Goal: Task Accomplishment & Management: Manage account settings

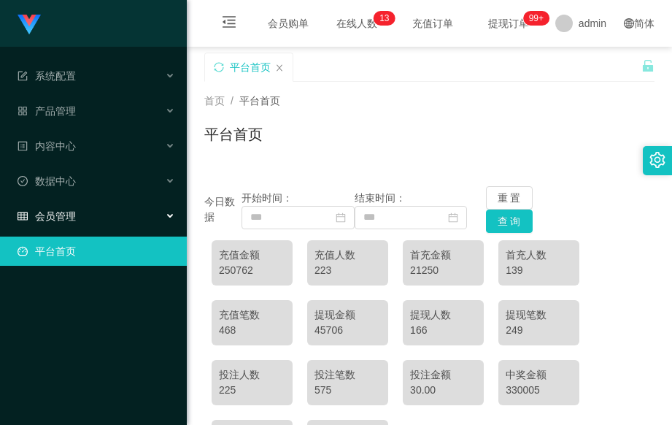
click at [172, 216] on icon at bounding box center [171, 216] width 7 height 0
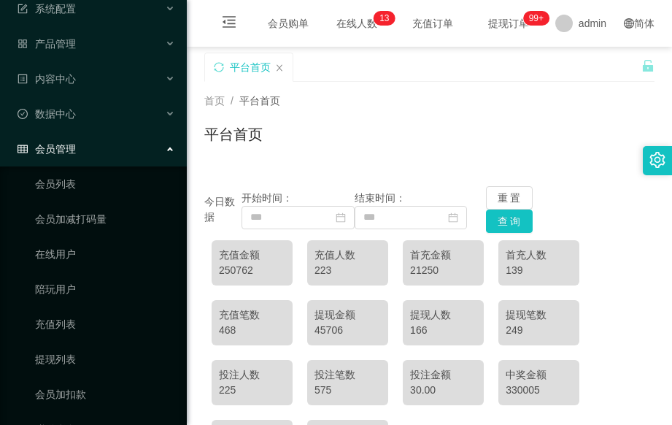
scroll to position [136, 0]
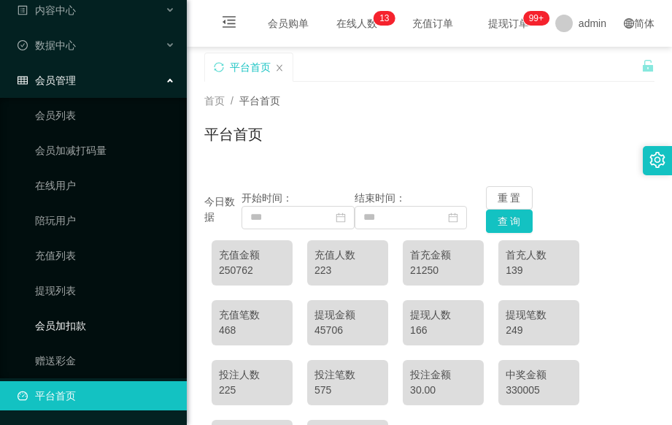
click at [115, 323] on link "会员加扣款" at bounding box center [105, 325] width 140 height 29
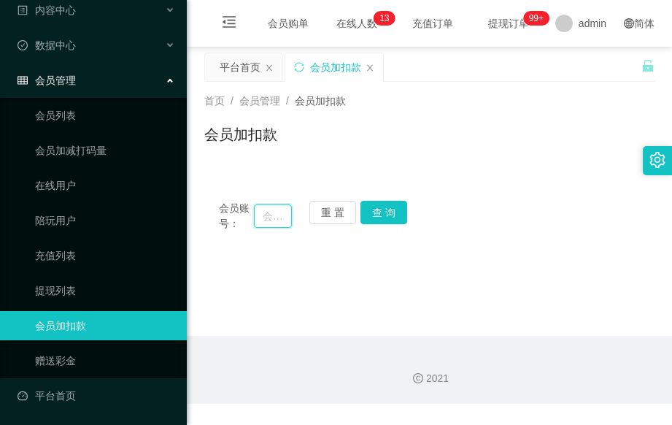
click at [271, 218] on input "text" at bounding box center [273, 215] width 38 height 23
type input "89414445"
click at [383, 214] on button "查 询" at bounding box center [383, 212] width 47 height 23
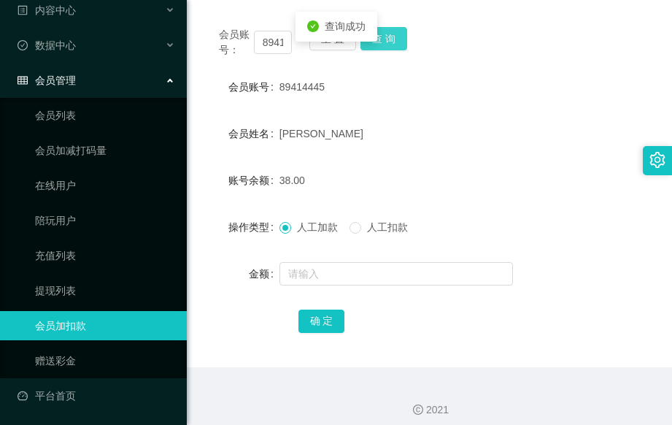
scroll to position [184, 0]
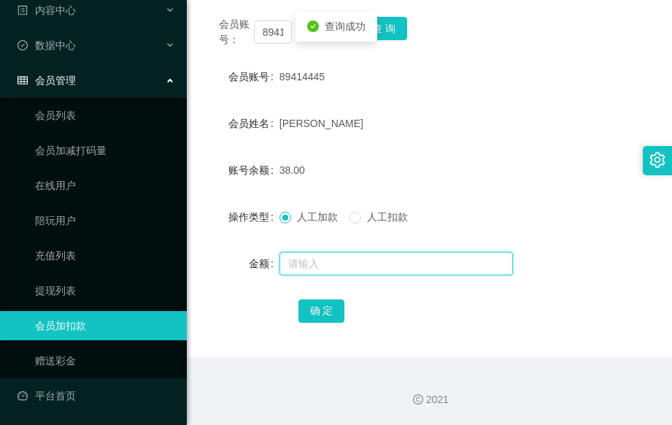
click at [319, 263] on input "text" at bounding box center [395, 263] width 233 height 23
type input "40"
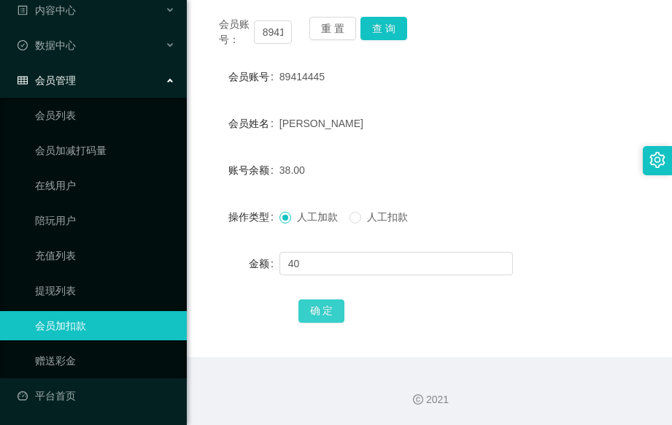
click at [317, 303] on button "确 定" at bounding box center [321, 310] width 47 height 23
click at [83, 117] on link "会员列表" at bounding box center [105, 115] width 140 height 29
click at [85, 147] on link "会员加减打码量" at bounding box center [105, 150] width 140 height 29
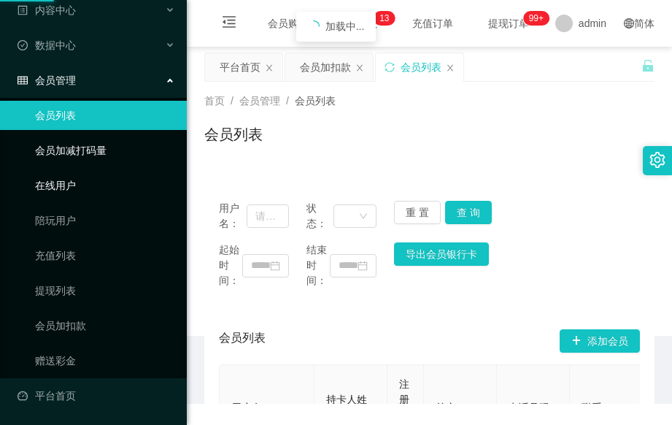
click at [73, 185] on link "在线用户" at bounding box center [105, 185] width 140 height 29
click at [70, 214] on link "陪玩用户" at bounding box center [105, 220] width 140 height 29
click at [71, 190] on link "在线用户" at bounding box center [105, 185] width 140 height 29
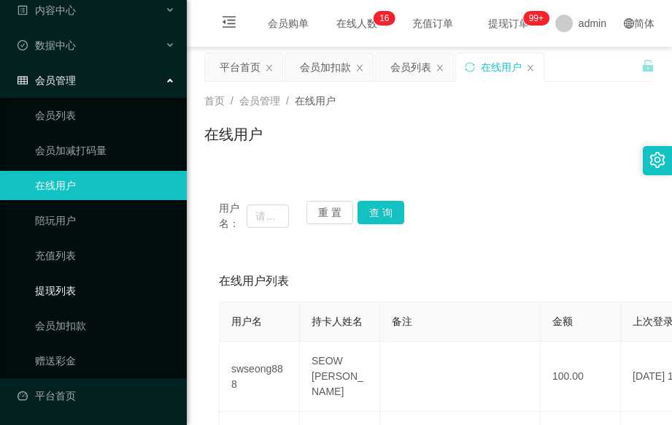
click at [74, 290] on link "提现列表" at bounding box center [105, 290] width 140 height 29
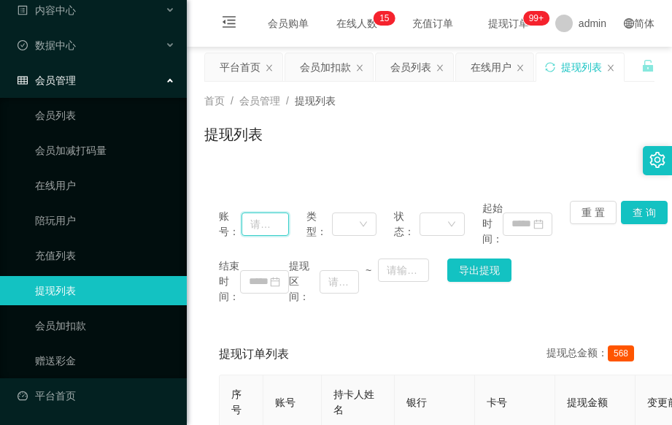
click at [261, 223] on input "text" at bounding box center [264, 223] width 47 height 23
type input "89414445"
click at [635, 211] on button "查 询" at bounding box center [644, 212] width 47 height 23
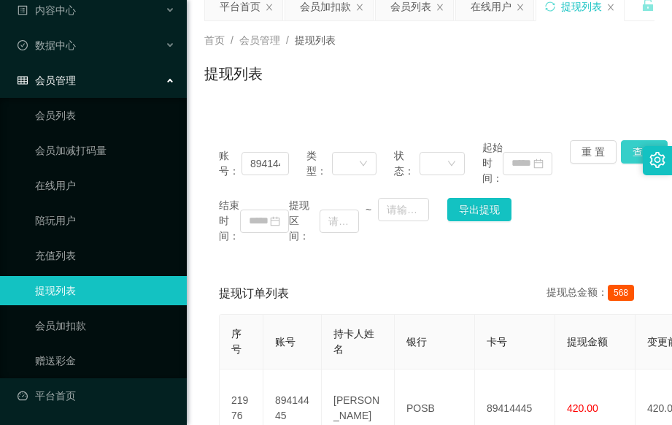
scroll to position [0, 0]
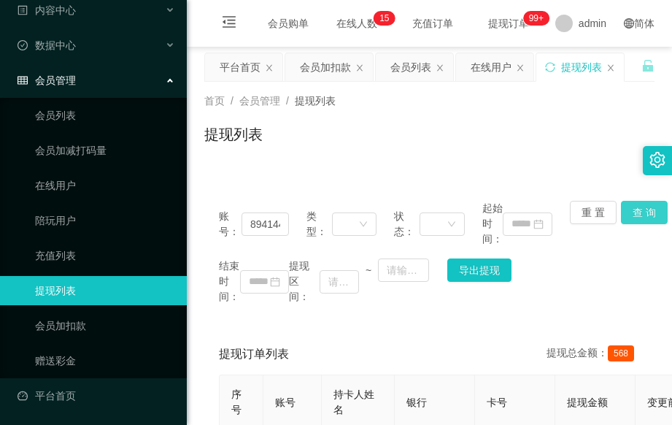
click at [630, 215] on button "查 询" at bounding box center [644, 212] width 47 height 23
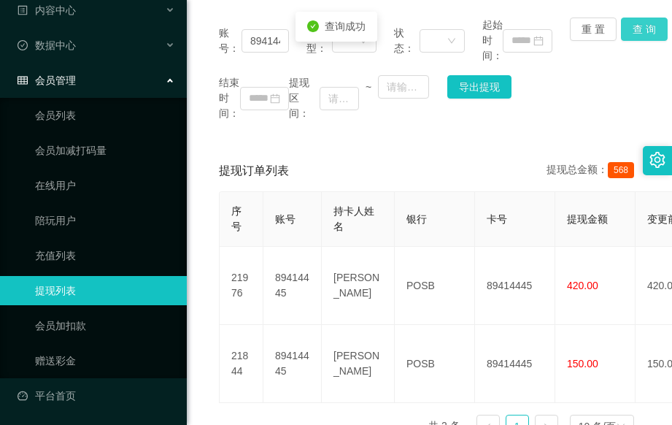
scroll to position [195, 0]
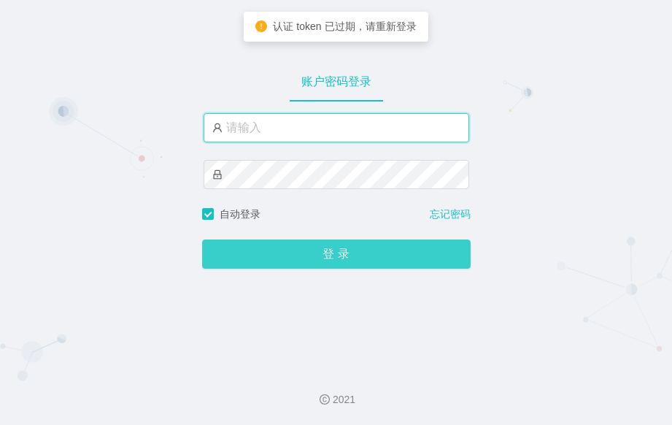
type input "admin"
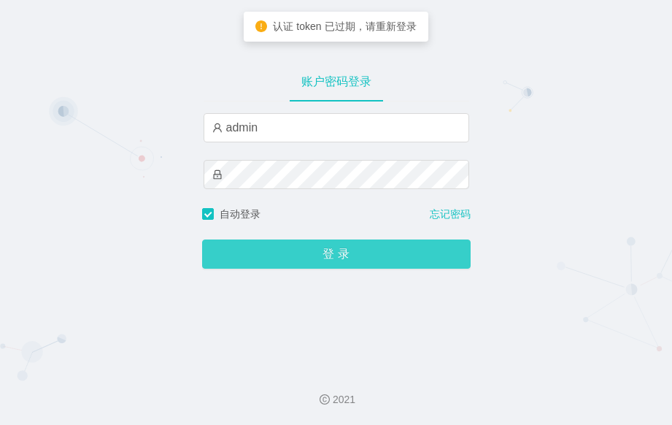
click at [386, 252] on button "登 录" at bounding box center [336, 253] width 268 height 29
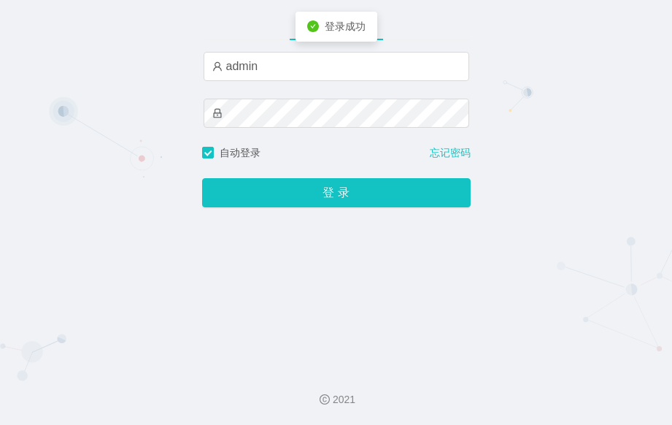
click at [465, 260] on div "账户密码登录 admin 自动登录 忘记密码 登 录" at bounding box center [336, 178] width 268 height 357
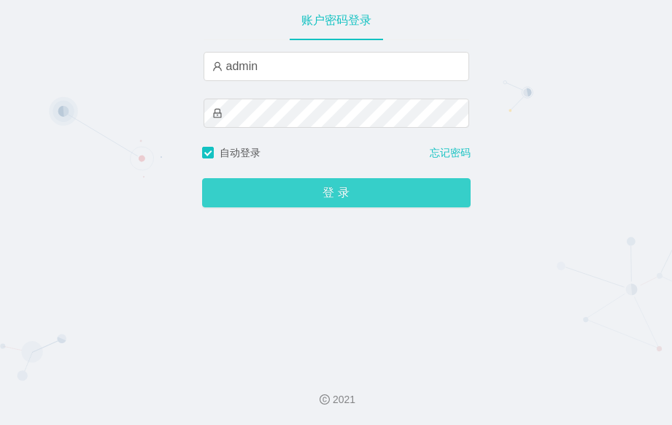
click at [377, 194] on button "登 录" at bounding box center [336, 192] width 268 height 29
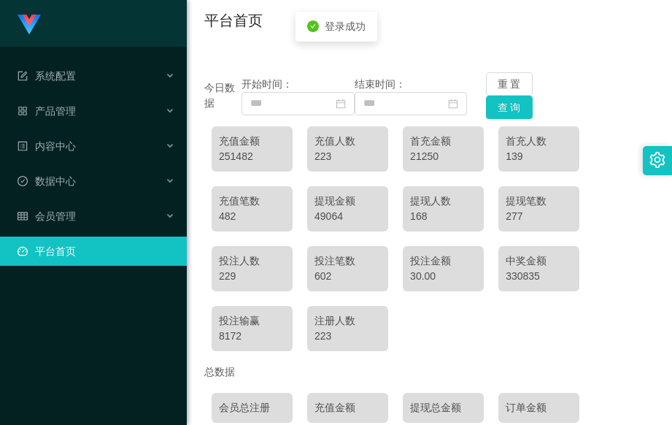
scroll to position [231, 0]
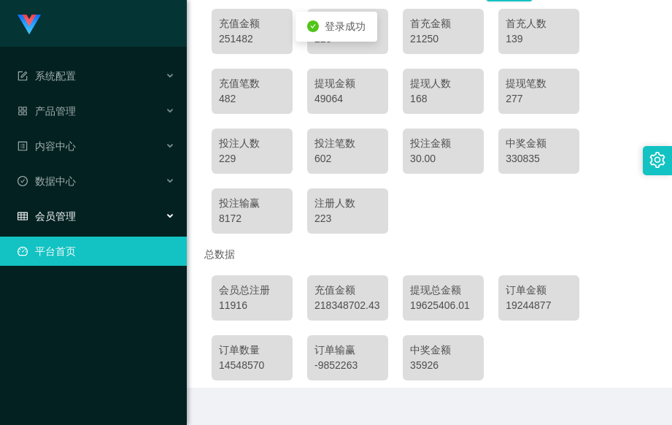
click at [169, 216] on icon at bounding box center [171, 216] width 7 height 0
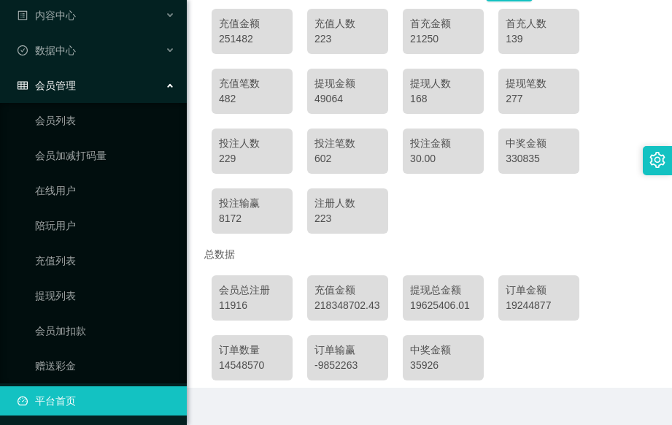
scroll to position [136, 0]
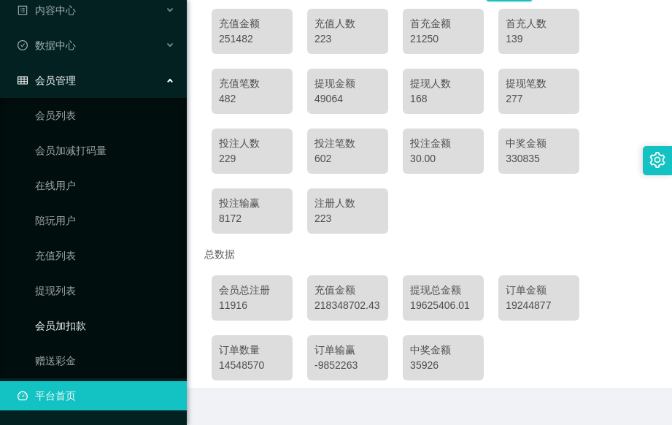
click at [112, 322] on link "会员加扣款" at bounding box center [105, 325] width 140 height 29
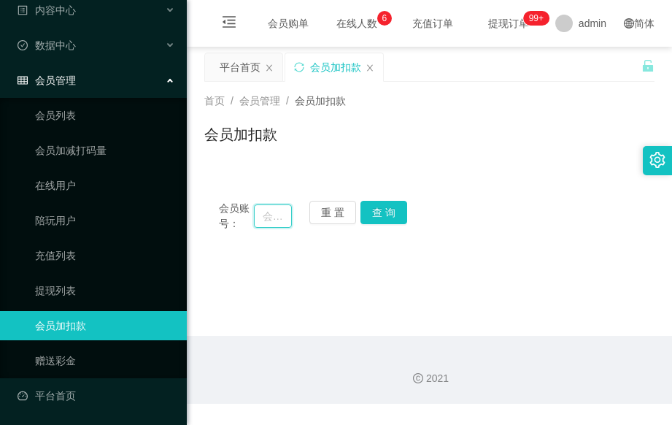
click at [275, 217] on input "text" at bounding box center [273, 215] width 38 height 23
type input "7"
type input "91775542"
click at [388, 209] on button "查 询" at bounding box center [383, 212] width 47 height 23
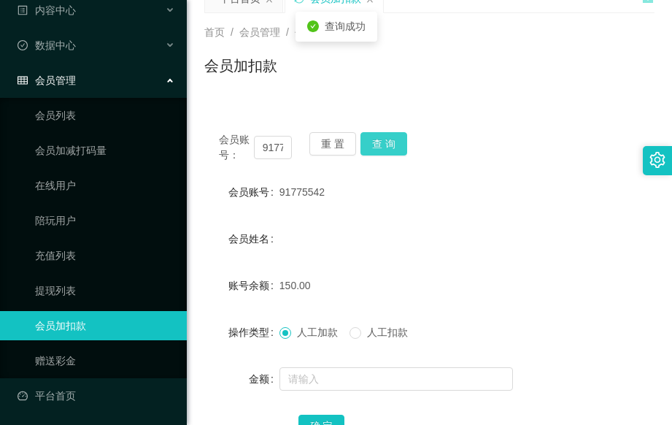
scroll to position [184, 0]
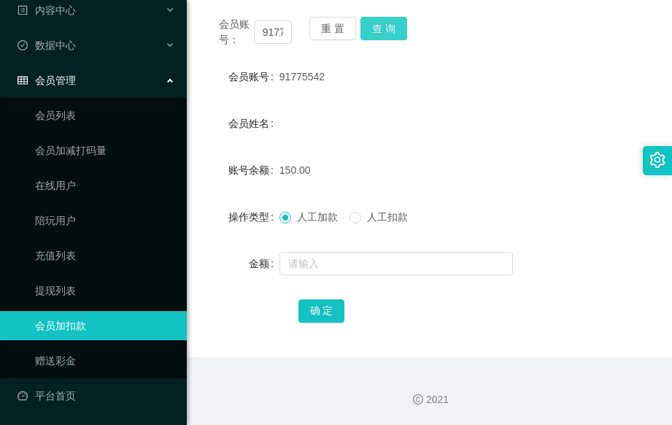
click at [385, 30] on button "查 询" at bounding box center [383, 28] width 47 height 23
click at [489, 113] on div "会员姓名" at bounding box center [429, 123] width 450 height 29
click at [217, 304] on div "确 定" at bounding box center [429, 309] width 450 height 29
click at [393, 23] on button "查 询" at bounding box center [383, 28] width 47 height 23
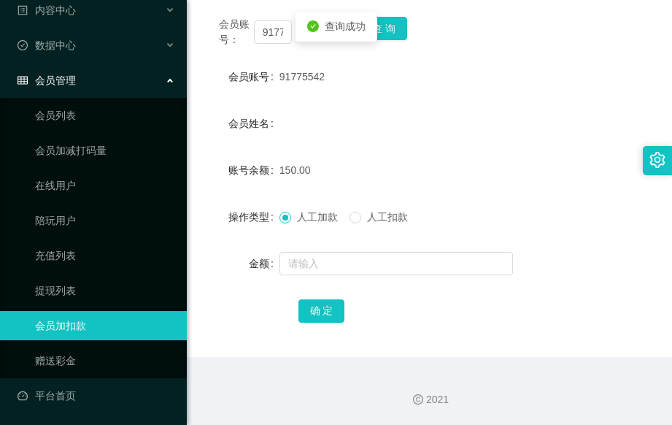
click at [438, 166] on div "150.00" at bounding box center [410, 169] width 263 height 29
click at [321, 309] on button "确 定" at bounding box center [321, 310] width 47 height 23
click at [422, 77] on div "91775542" at bounding box center [410, 76] width 263 height 29
click at [398, 28] on button "查 询" at bounding box center [383, 28] width 47 height 23
click at [598, 215] on div "操作类型 人工加款 人工扣款" at bounding box center [429, 216] width 450 height 29
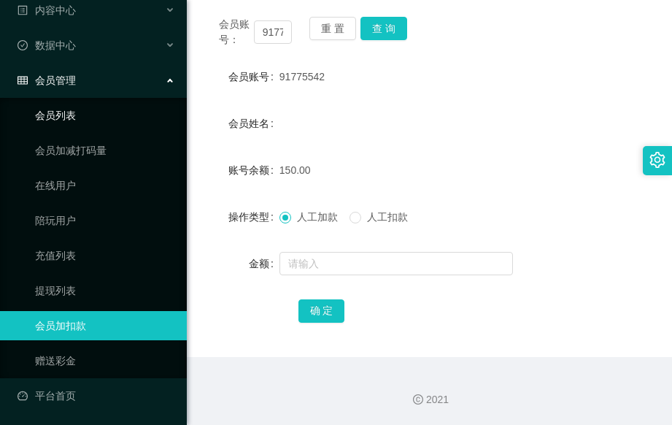
click at [115, 113] on link "会员列表" at bounding box center [105, 115] width 140 height 29
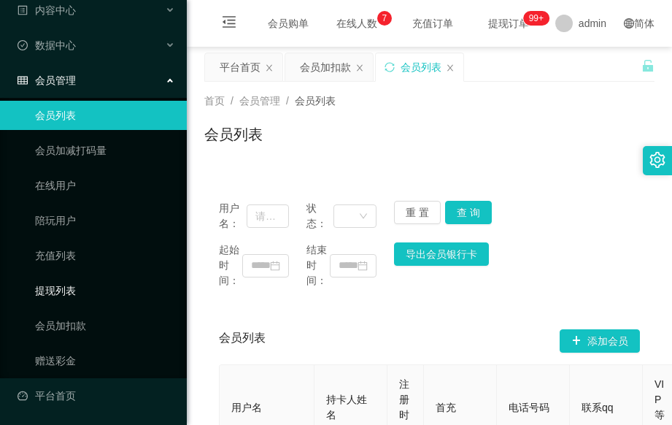
click at [89, 294] on link "提现列表" at bounding box center [105, 290] width 140 height 29
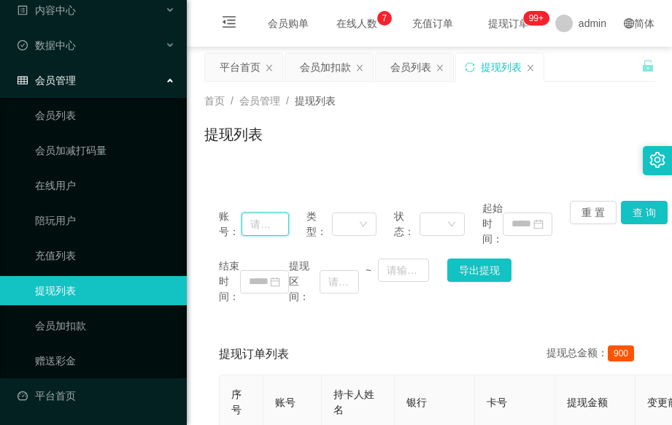
click at [272, 226] on input "text" at bounding box center [264, 223] width 47 height 23
type input "91775542"
click at [638, 213] on button "查 询" at bounding box center [644, 212] width 47 height 23
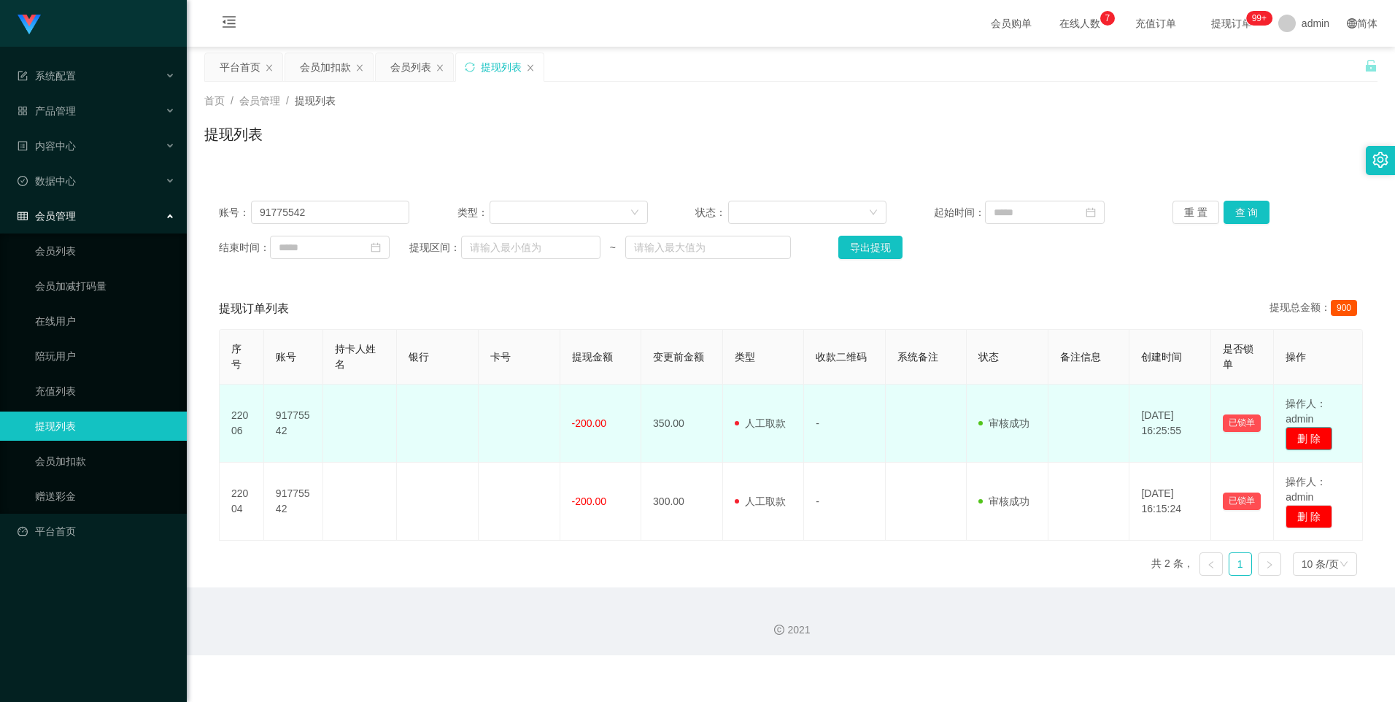
click at [671, 424] on button "删 除" at bounding box center [1308, 438] width 47 height 23
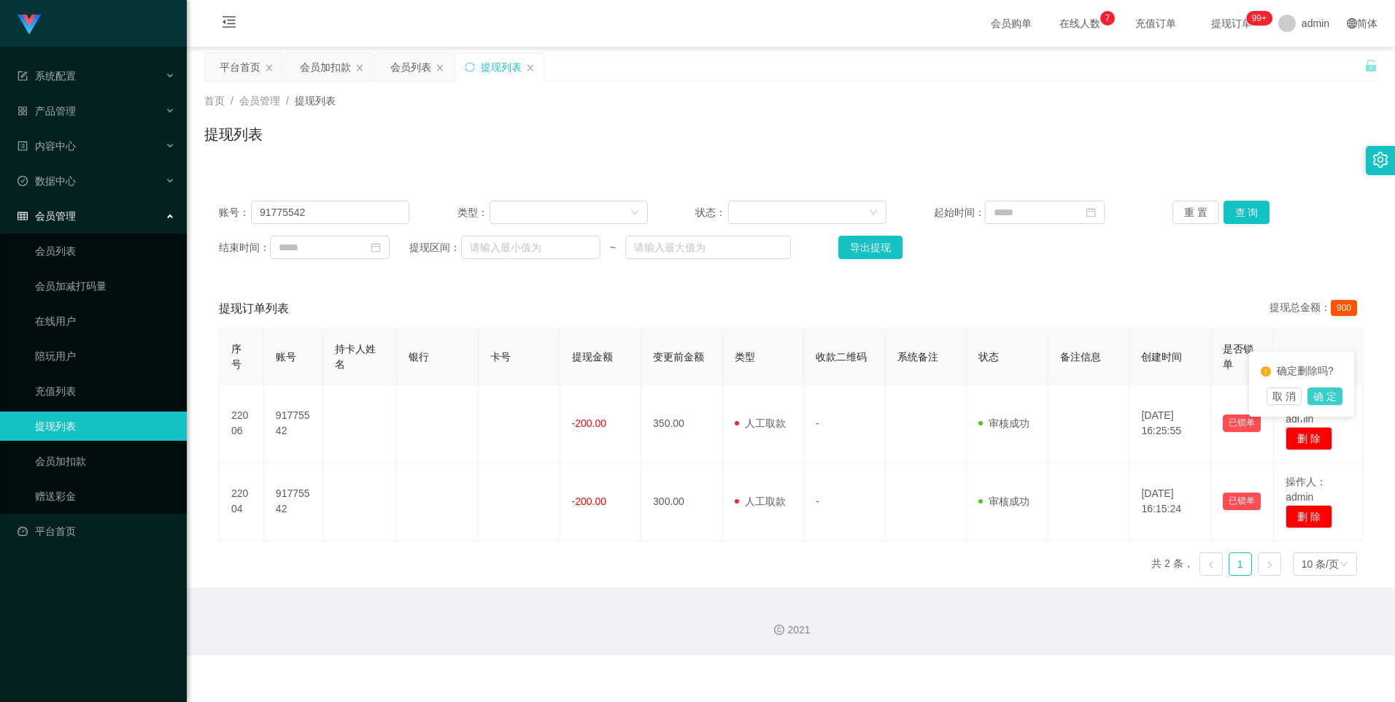
click at [671, 395] on button "确 定" at bounding box center [1324, 396] width 35 height 18
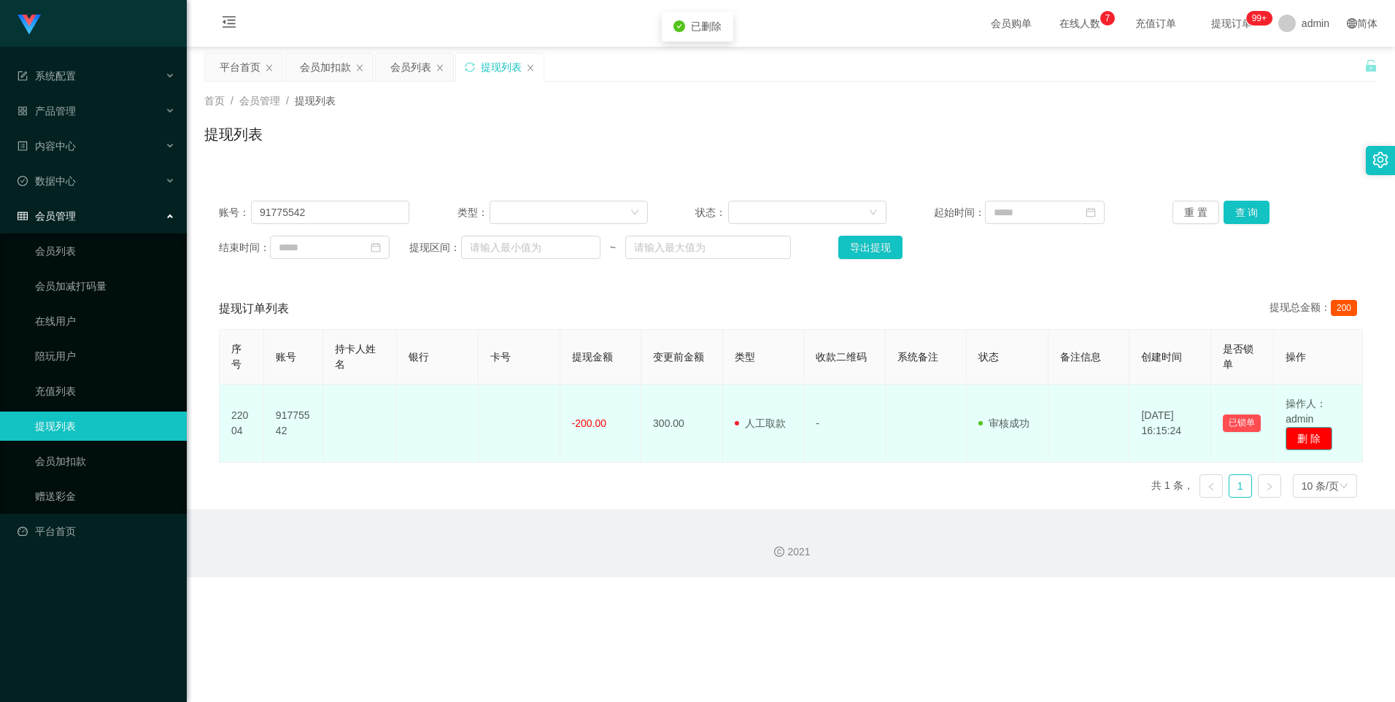
click at [671, 424] on button "删 除" at bounding box center [1308, 438] width 47 height 23
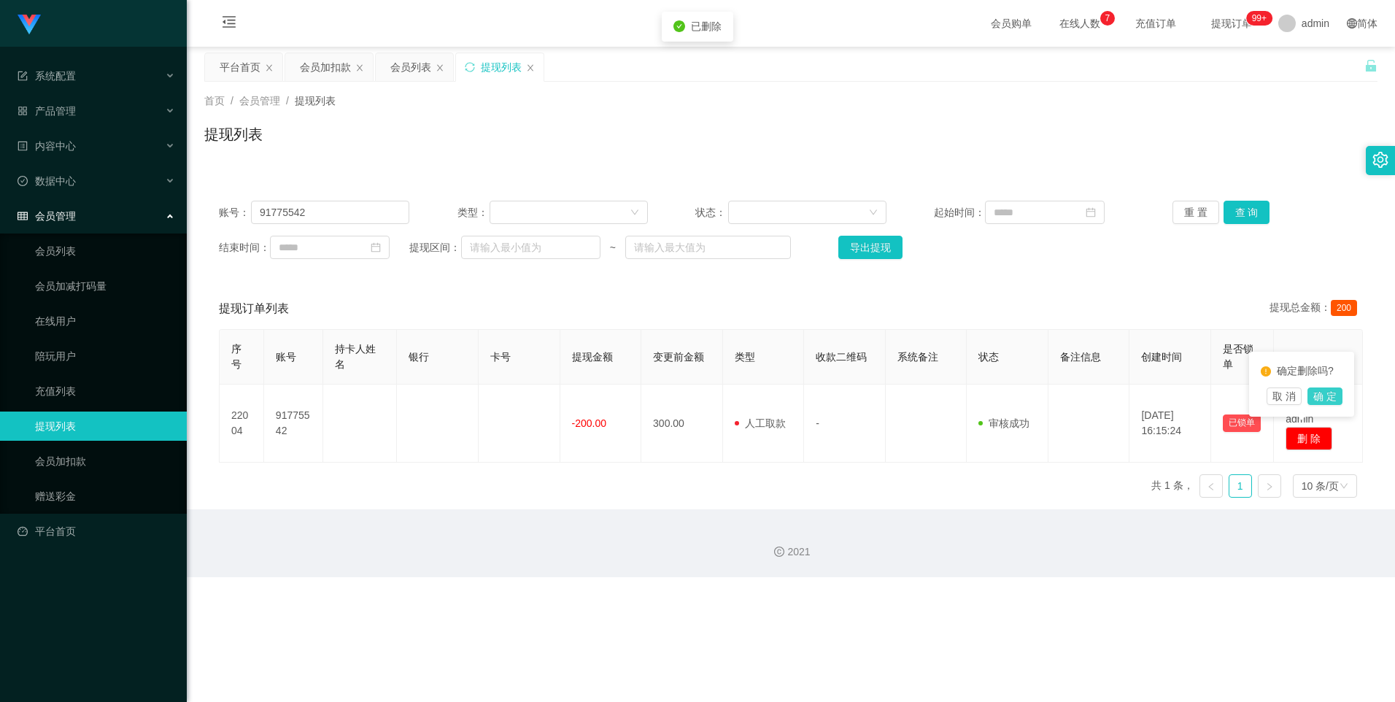
click at [671, 398] on button "确 定" at bounding box center [1324, 396] width 35 height 18
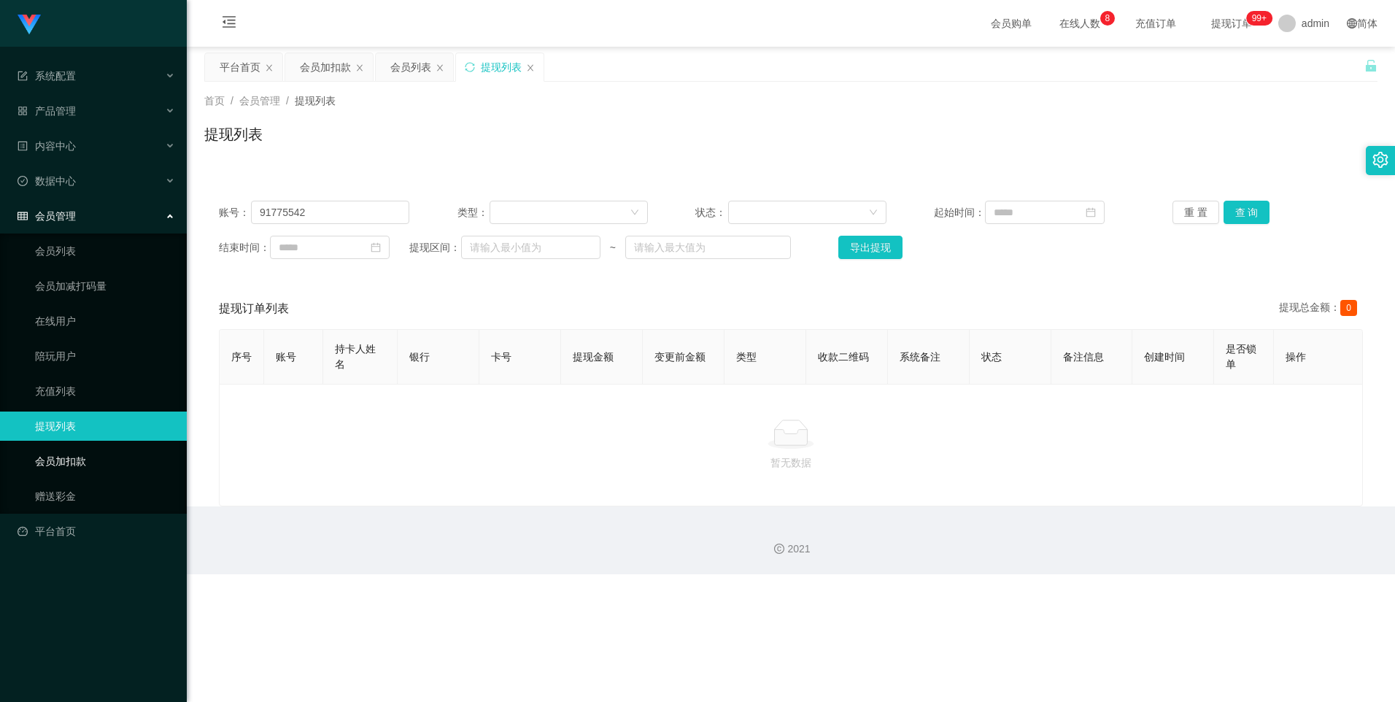
click at [64, 424] on link "会员加扣款" at bounding box center [105, 460] width 140 height 29
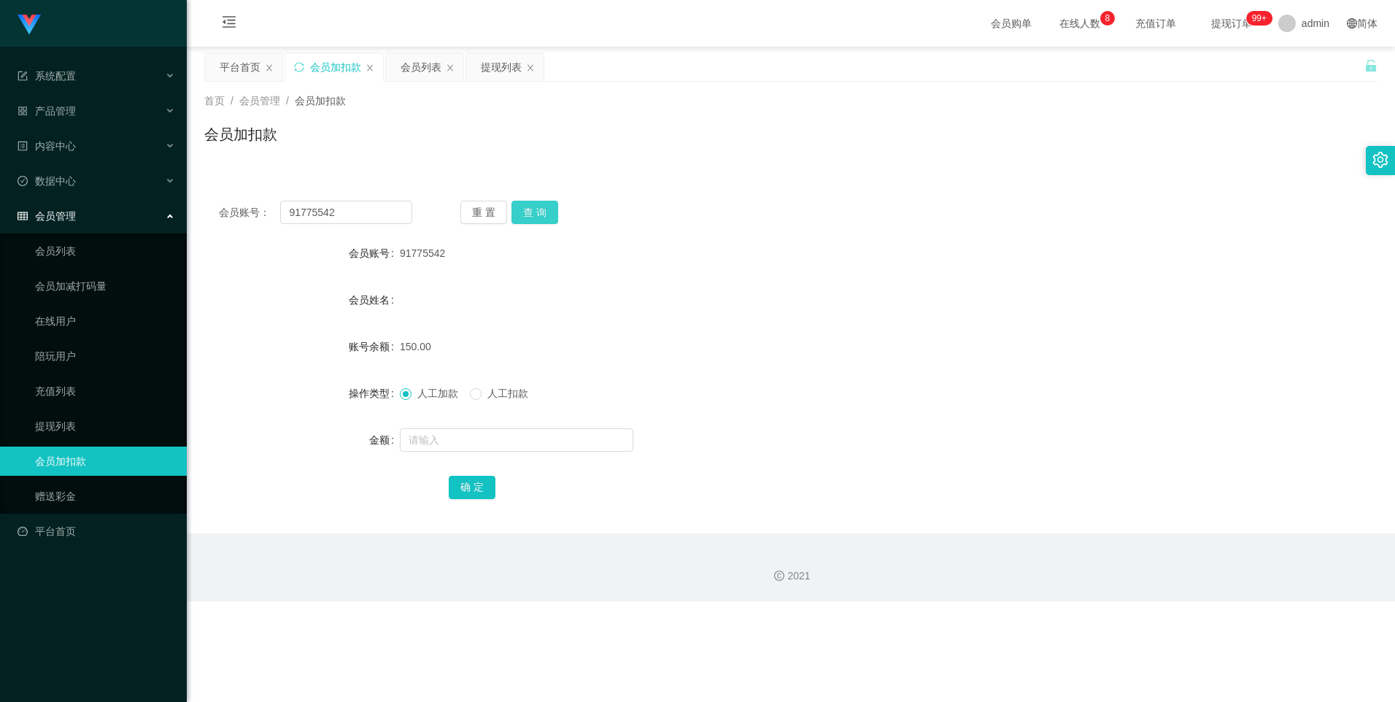
click at [528, 212] on button "查 询" at bounding box center [534, 212] width 47 height 23
click at [531, 216] on button "查 询" at bounding box center [534, 212] width 47 height 23
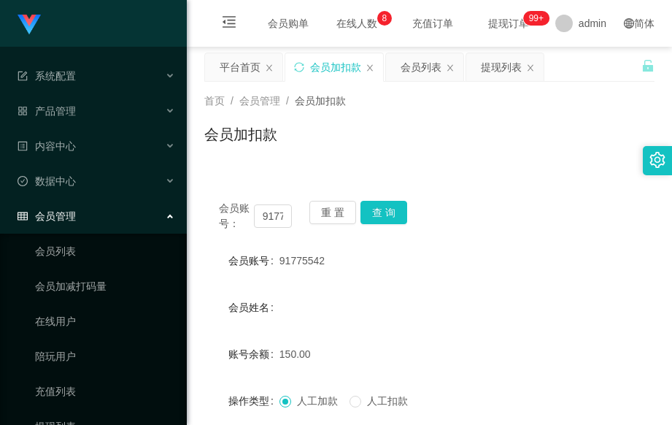
click at [614, 206] on div "会员账号： 91775542 重 置 查 询" at bounding box center [429, 216] width 450 height 31
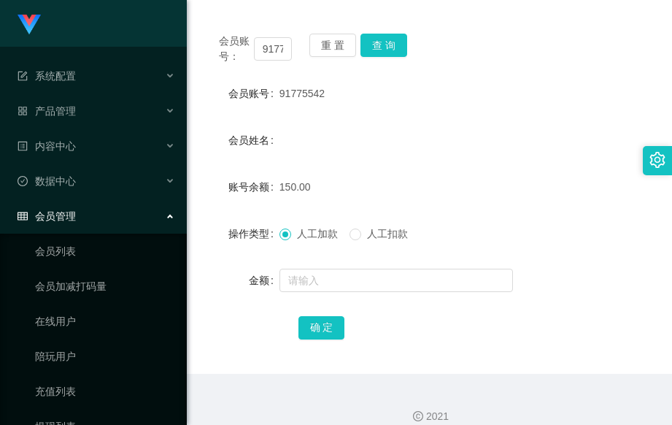
scroll to position [184, 0]
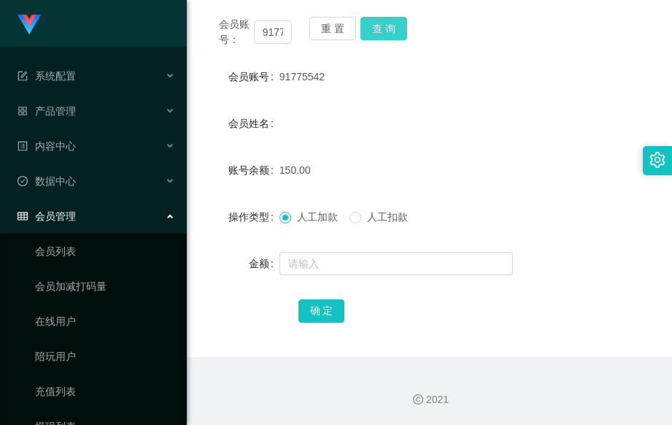
click at [395, 20] on button "查 询" at bounding box center [383, 28] width 47 height 23
click at [382, 31] on button "查 询" at bounding box center [383, 28] width 47 height 23
click at [168, 111] on icon at bounding box center [171, 111] width 7 height 0
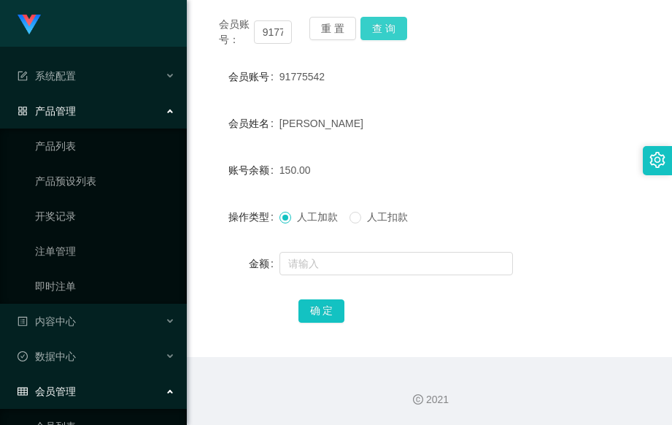
click at [370, 35] on button "查 询" at bounding box center [383, 28] width 47 height 23
click at [100, 178] on link "产品预设列表" at bounding box center [105, 180] width 140 height 29
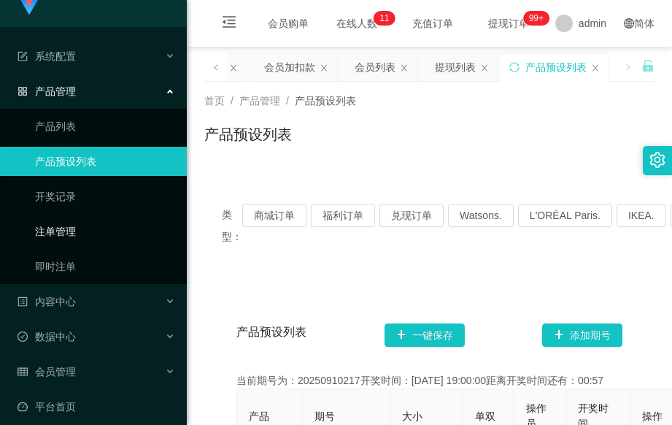
scroll to position [31, 0]
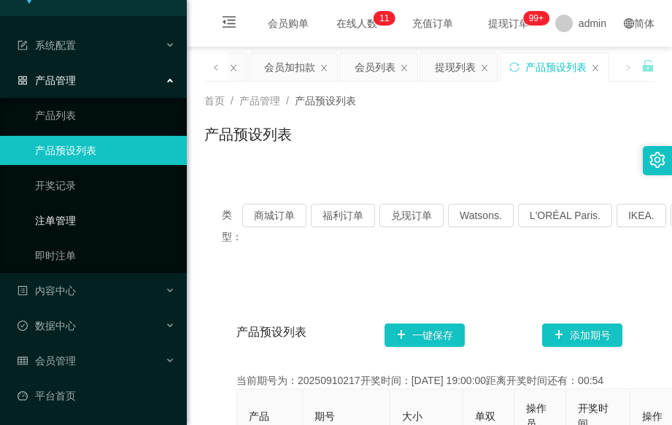
click at [127, 231] on link "注单管理" at bounding box center [105, 220] width 140 height 29
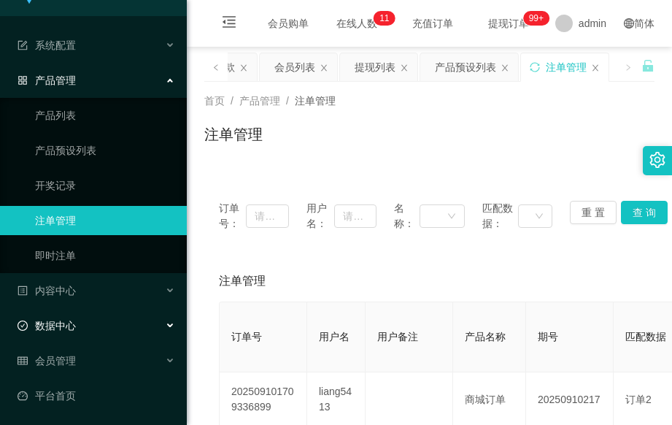
click at [166, 322] on div "数据中心" at bounding box center [93, 325] width 187 height 29
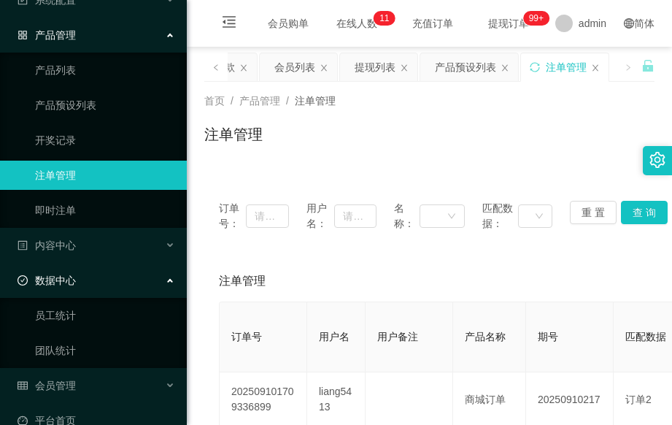
scroll to position [101, 0]
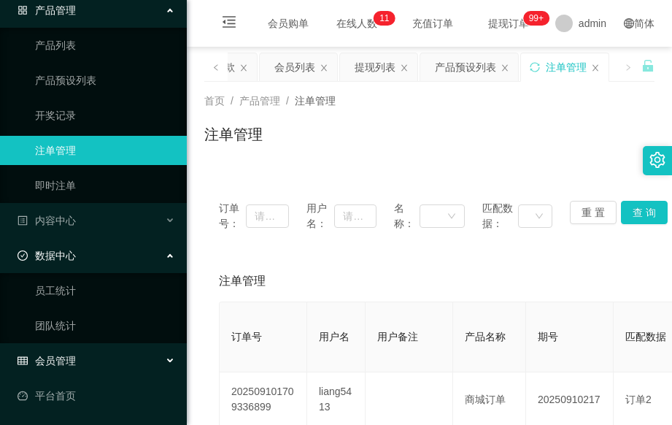
click at [158, 359] on div "会员管理" at bounding box center [93, 360] width 187 height 29
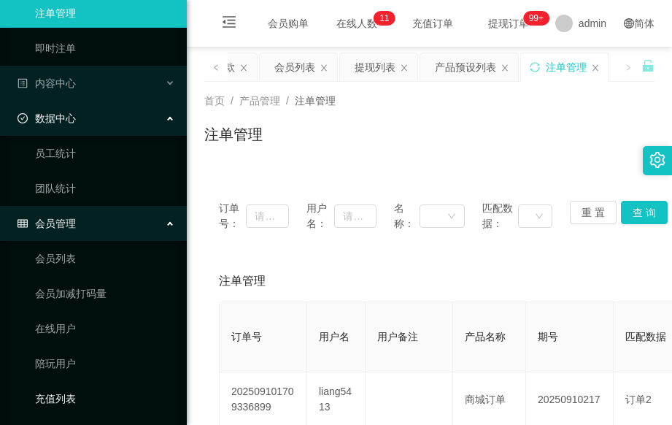
scroll to position [381, 0]
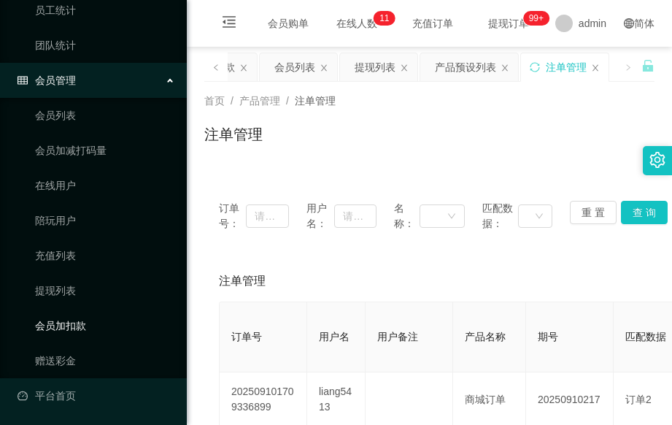
click at [115, 325] on link "会员加扣款" at bounding box center [105, 325] width 140 height 29
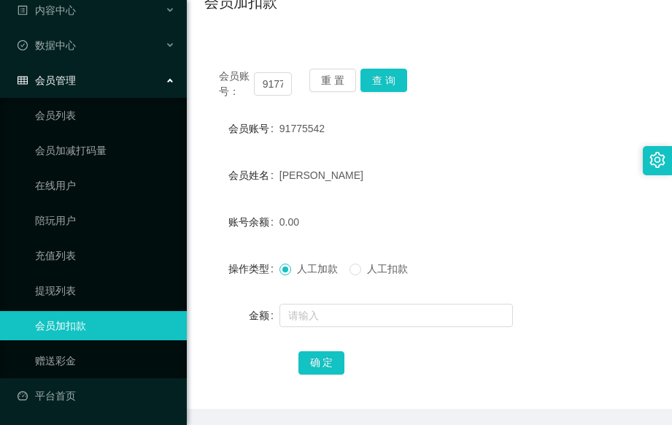
scroll to position [87, 0]
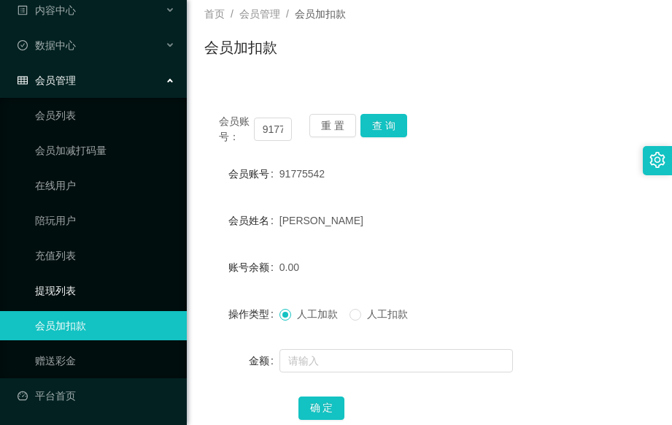
click at [84, 279] on link "提现列表" at bounding box center [105, 290] width 140 height 29
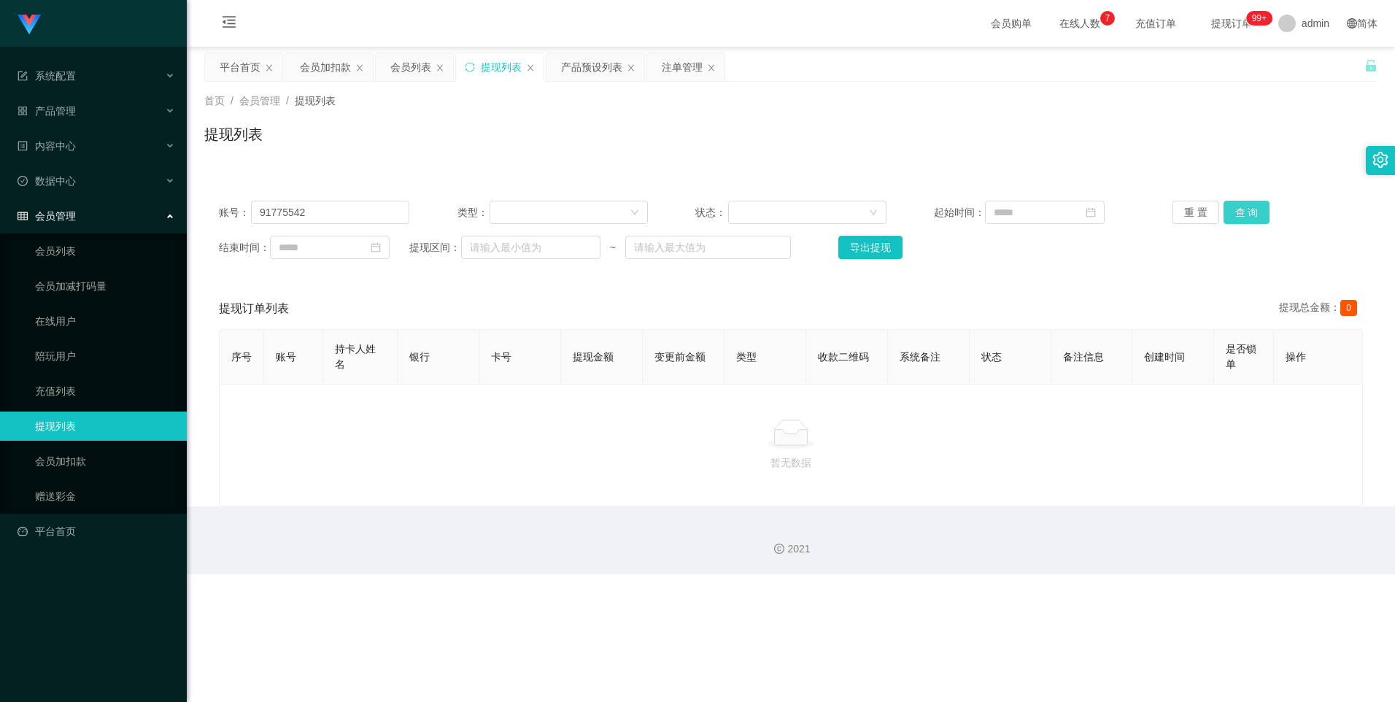
click at [671, 211] on button "查 询" at bounding box center [1246, 212] width 47 height 23
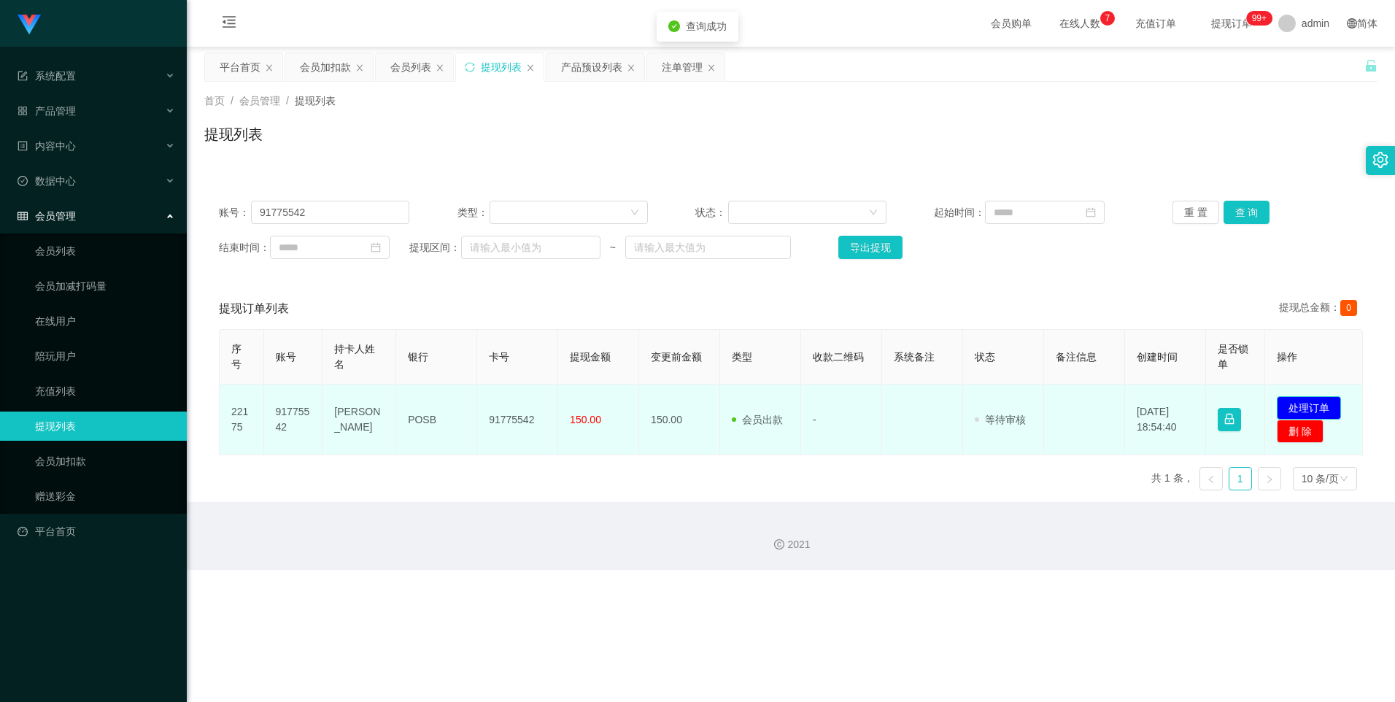
click at [671, 404] on button "处理订单" at bounding box center [1309, 407] width 64 height 23
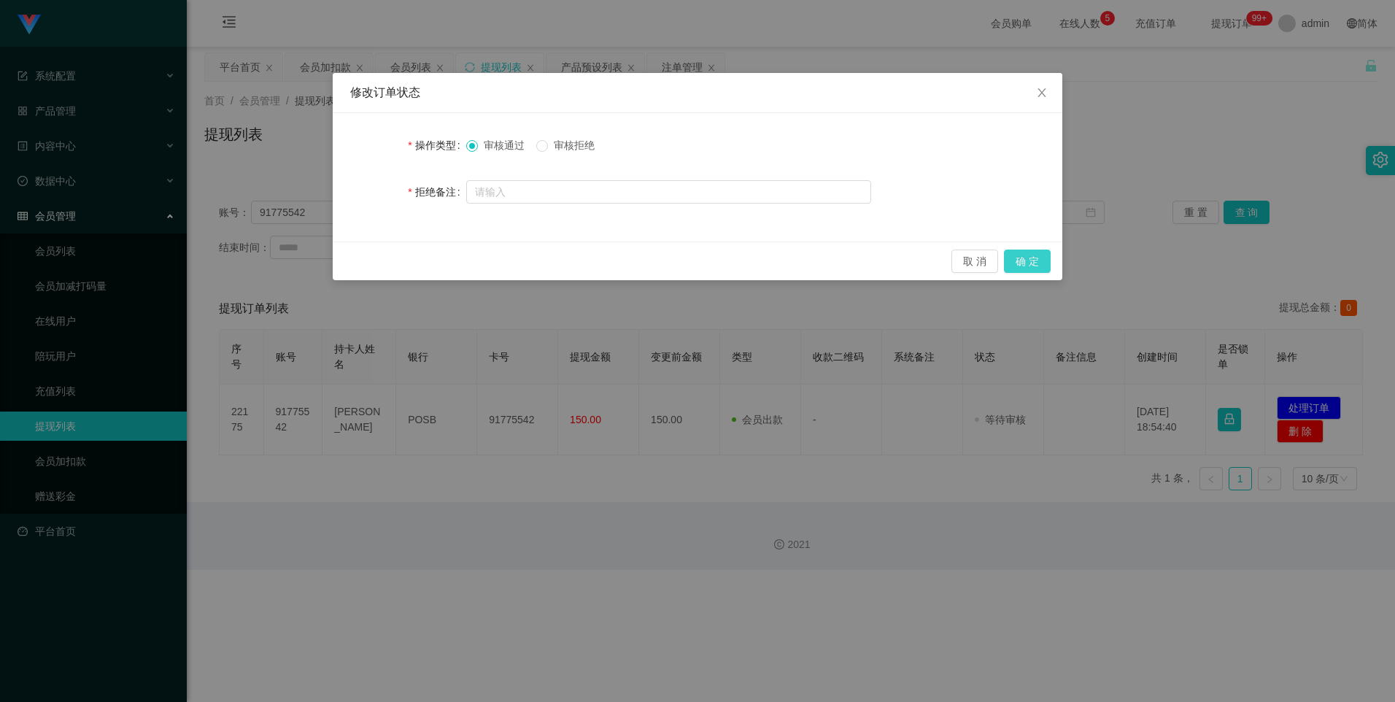
click at [671, 257] on button "确 定" at bounding box center [1027, 260] width 47 height 23
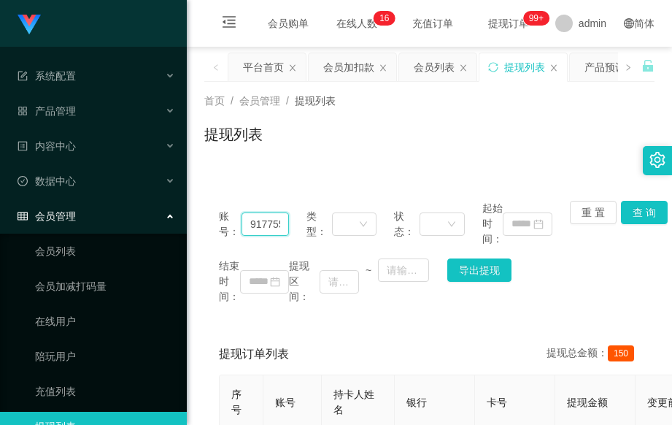
click at [280, 225] on input "91775542" at bounding box center [264, 223] width 47 height 23
click at [592, 206] on button "重 置" at bounding box center [593, 212] width 47 height 23
click at [277, 227] on input "text" at bounding box center [264, 223] width 47 height 23
type input "89414445"
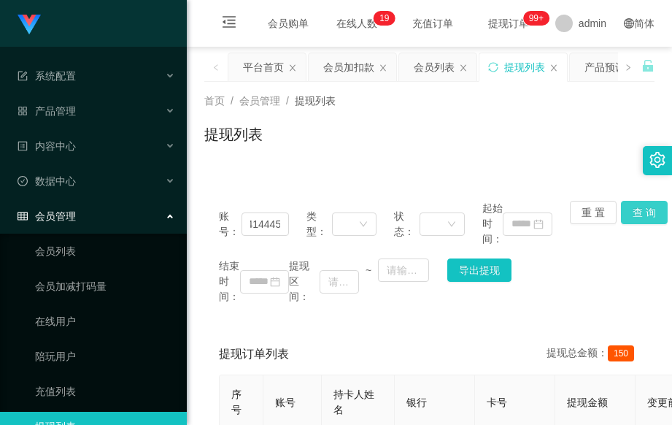
scroll to position [0, 0]
click at [621, 214] on button "查 询" at bounding box center [644, 212] width 47 height 23
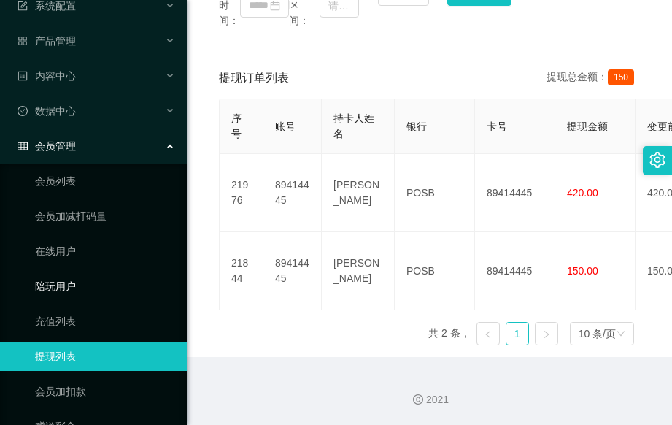
scroll to position [136, 0]
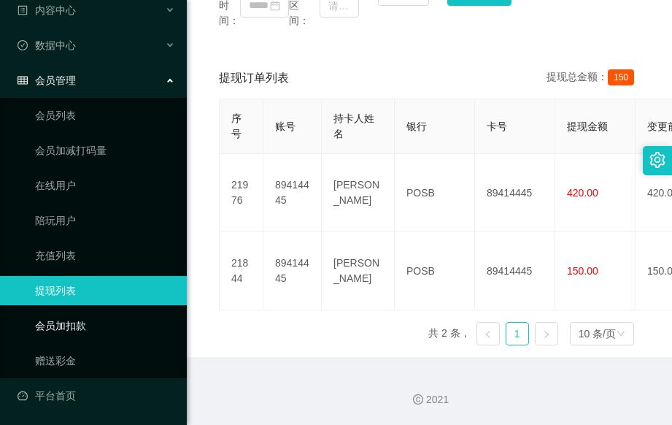
click at [108, 329] on link "会员加扣款" at bounding box center [105, 325] width 140 height 29
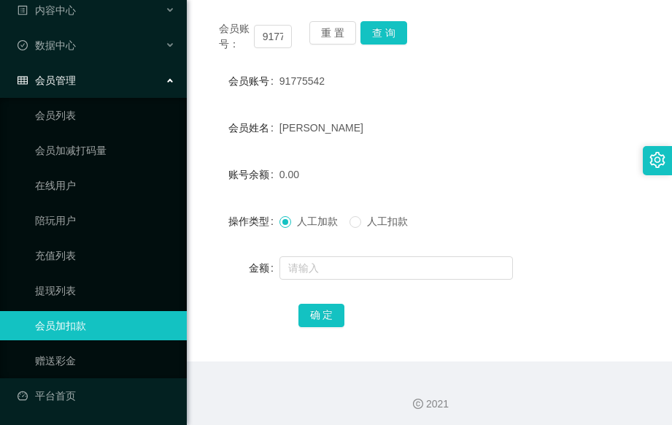
scroll to position [184, 0]
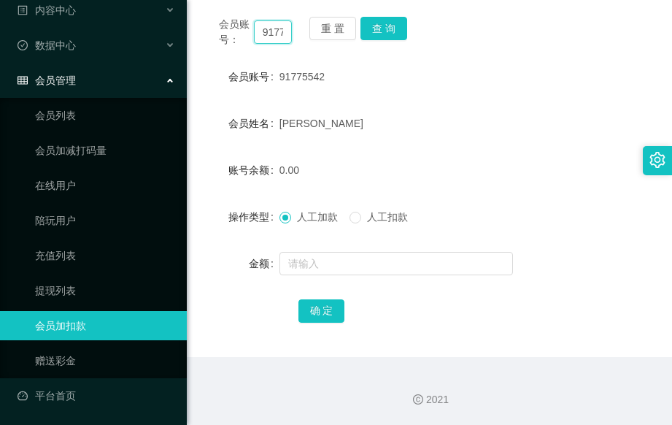
click at [280, 34] on input "91775542" at bounding box center [273, 31] width 38 height 23
click at [317, 28] on button "重 置" at bounding box center [332, 28] width 47 height 23
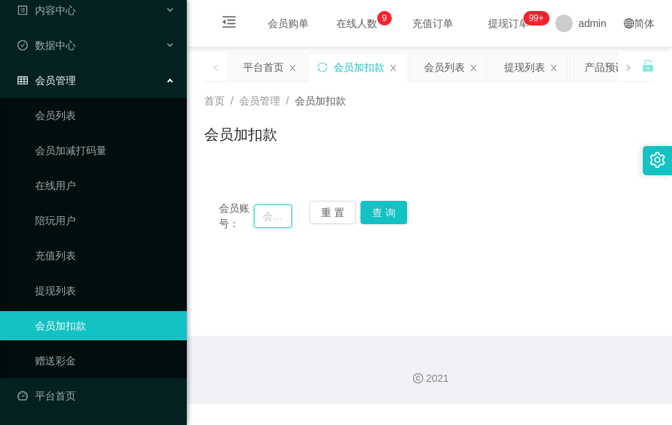
click at [275, 215] on input "text" at bounding box center [273, 215] width 38 height 23
type input "89414445"
click at [369, 209] on button "查 询" at bounding box center [383, 212] width 47 height 23
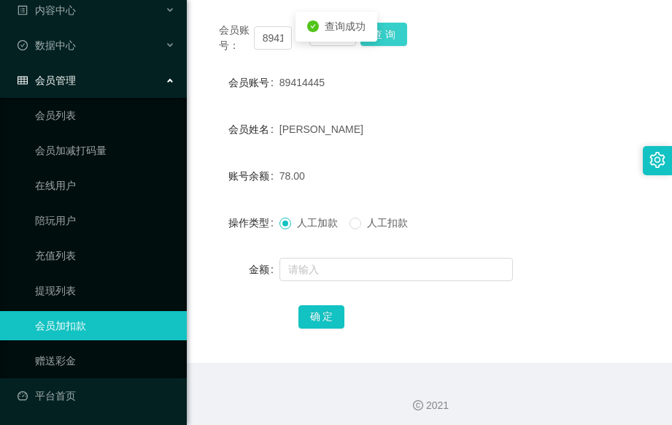
scroll to position [184, 0]
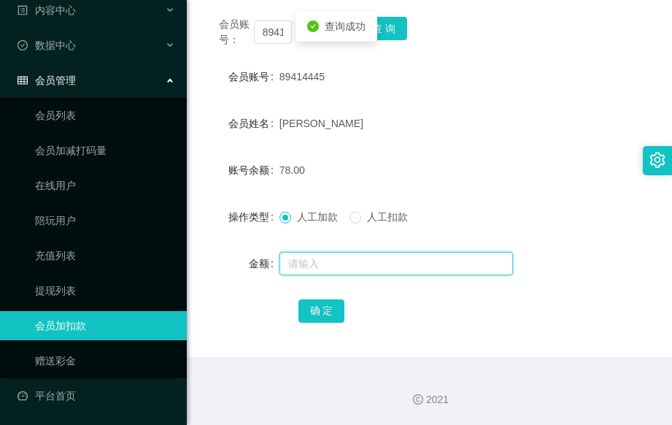
click at [320, 264] on input "text" at bounding box center [395, 263] width 233 height 23
type input "40"
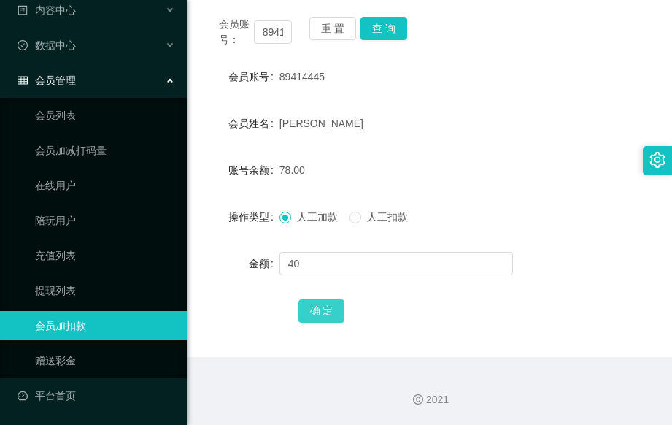
click at [327, 310] on button "确 定" at bounding box center [321, 310] width 47 height 23
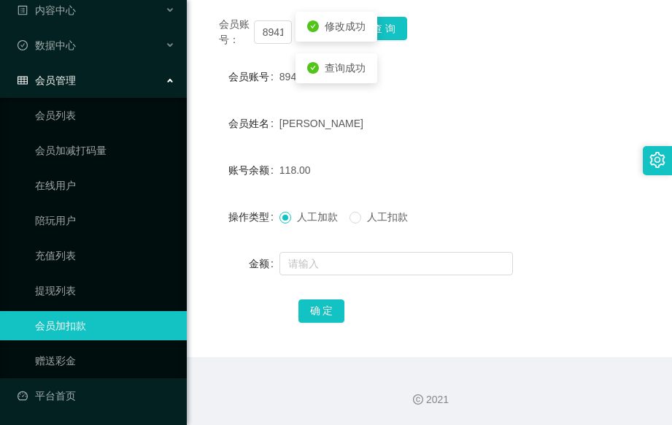
click at [485, 154] on form "会员账号 89414445 会员姓名 [PERSON_NAME] 账号余额 118.00 操作类型 人工加款 人工扣款 金额 确 定" at bounding box center [429, 193] width 450 height 263
